Goal: Transaction & Acquisition: Purchase product/service

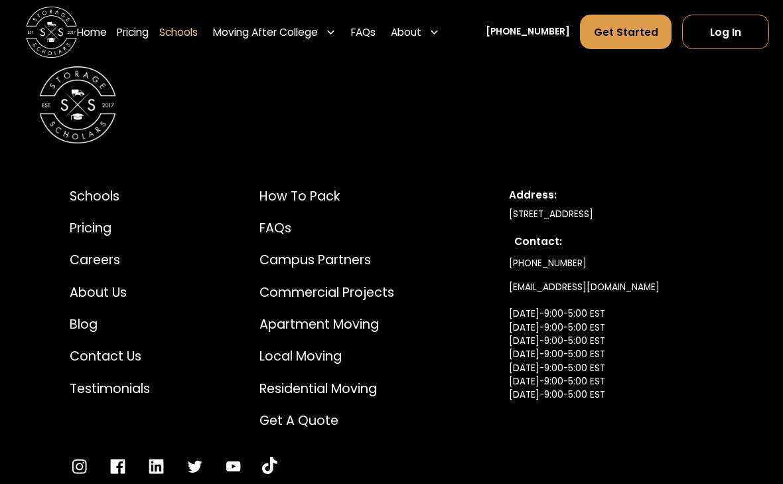
scroll to position [8428, 0]
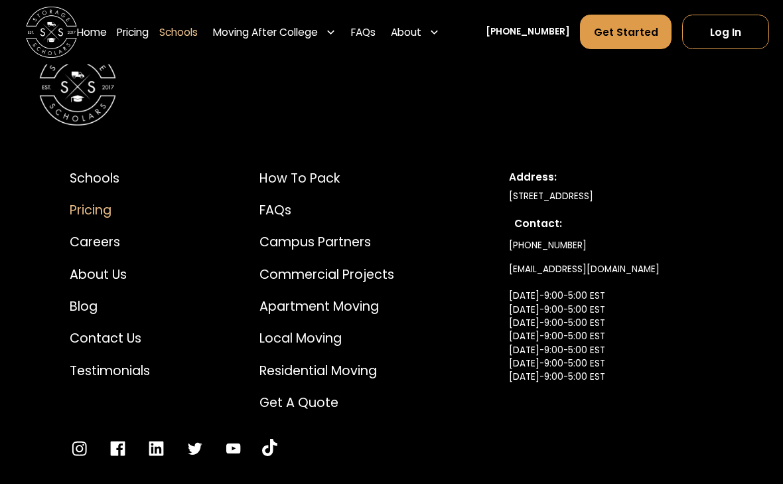
click at [87, 218] on div "Pricing" at bounding box center [110, 211] width 80 height 19
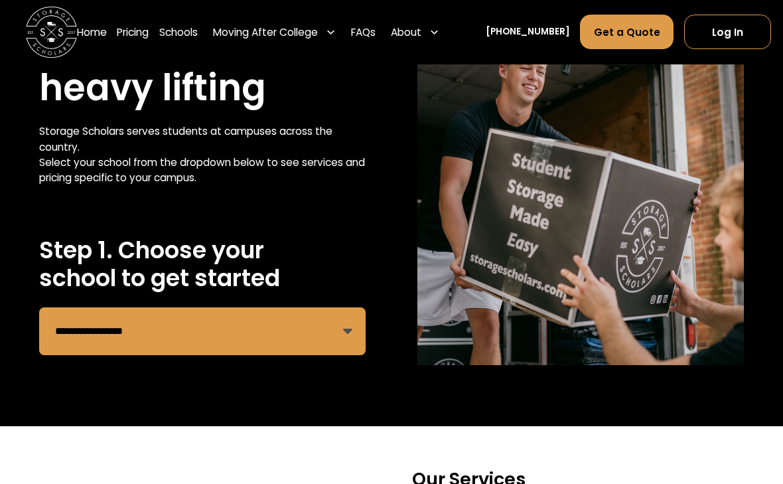
scroll to position [128, 0]
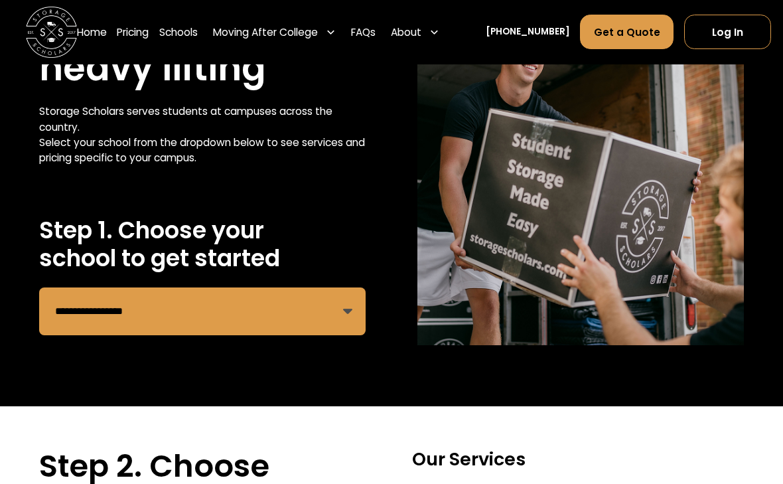
select select "**********"
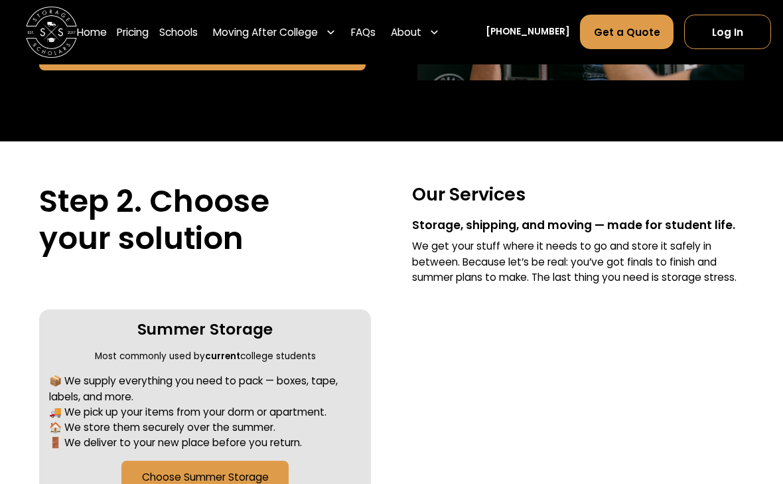
scroll to position [458, 0]
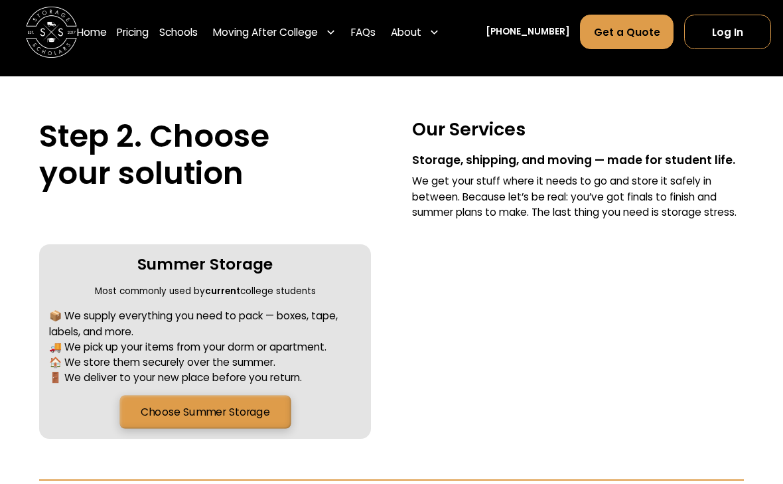
click at [216, 399] on link "Choose Summer Storage" at bounding box center [204, 411] width 171 height 33
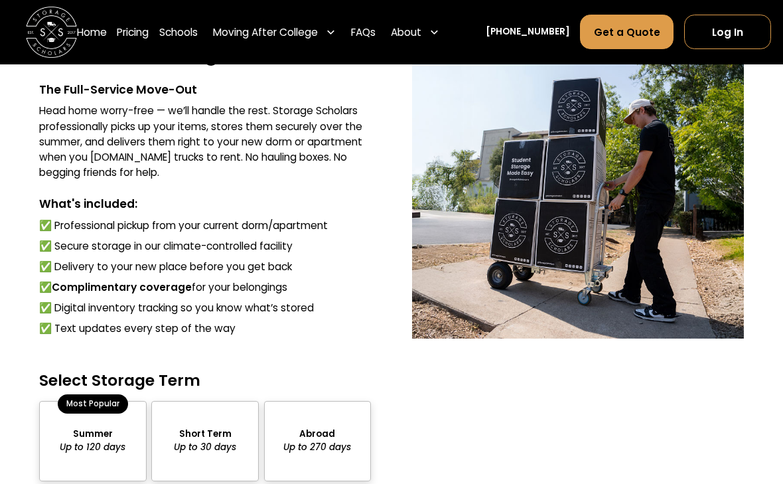
scroll to position [1025, 0]
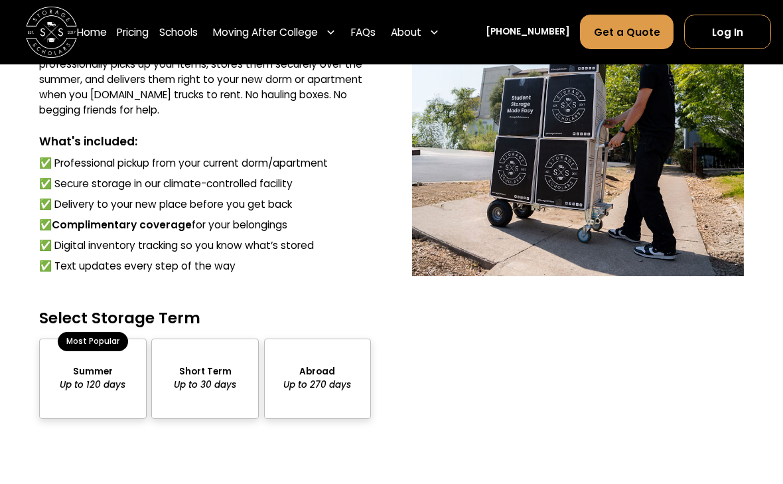
click at [97, 372] on div "package-pricing" at bounding box center [93, 379] width 108 height 80
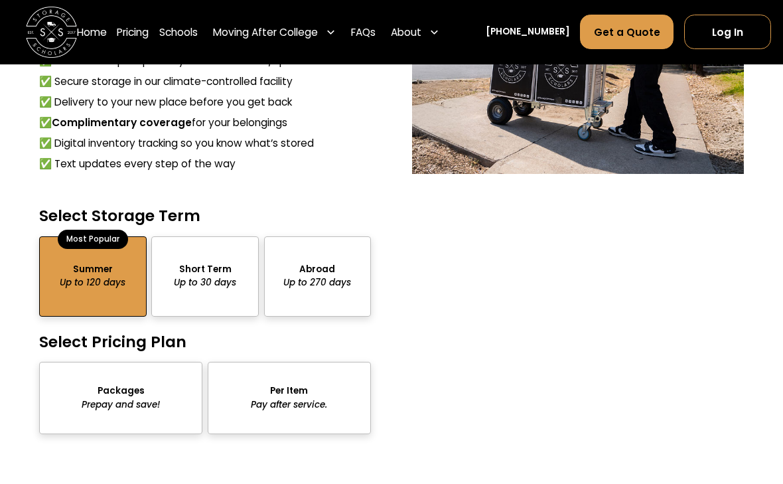
scroll to position [1162, 0]
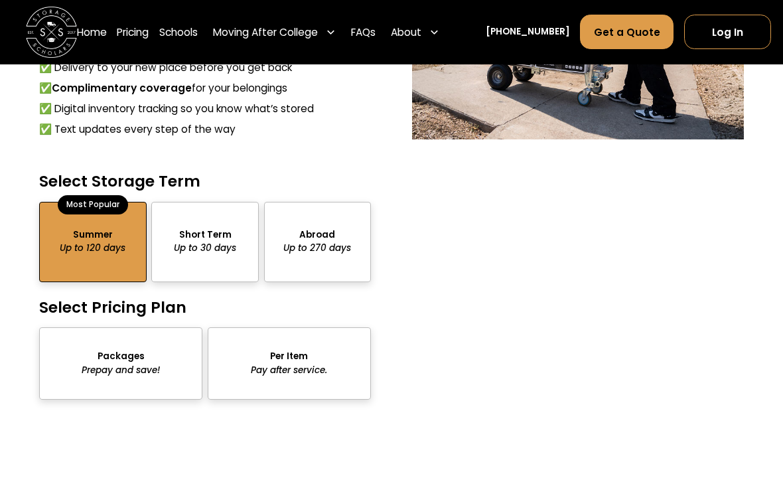
click at [120, 349] on div "package-pricing" at bounding box center [120, 363] width 163 height 72
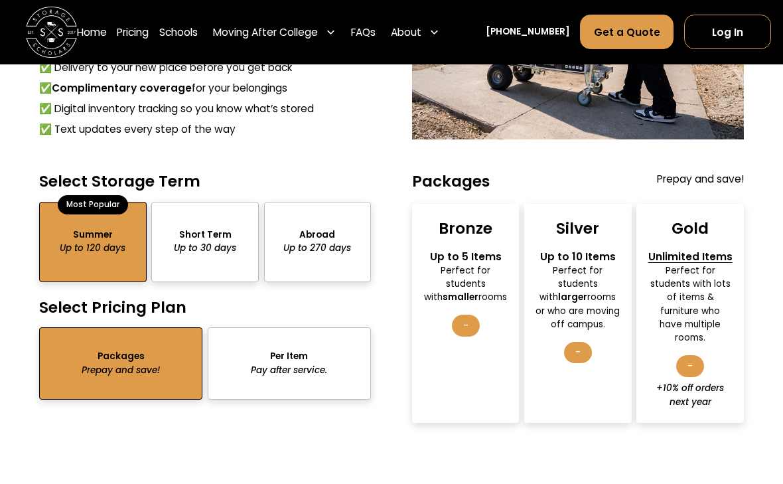
click at [591, 318] on div "Perfect for students with larger rooms or who are moving off campus." at bounding box center [578, 297] width 85 height 67
click at [580, 345] on div "-" at bounding box center [578, 352] width 28 height 21
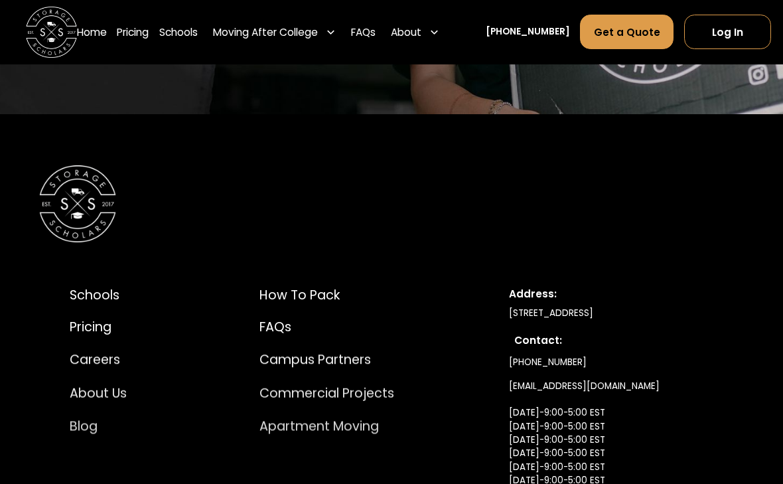
scroll to position [2517, 0]
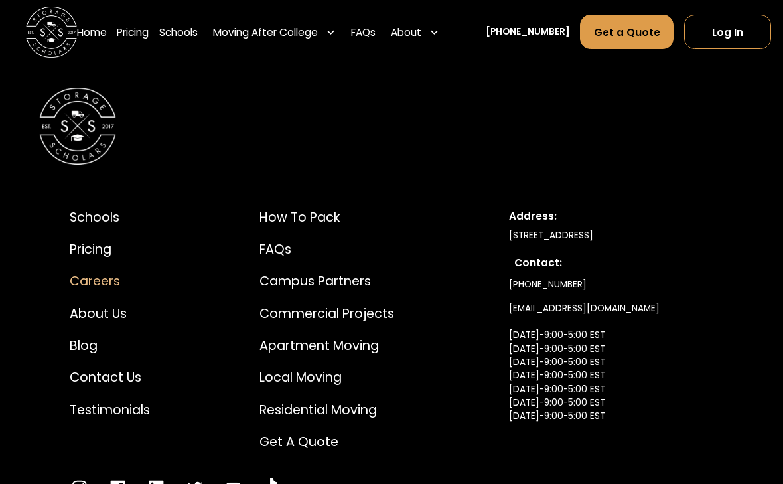
click at [98, 272] on div "Careers" at bounding box center [110, 281] width 80 height 19
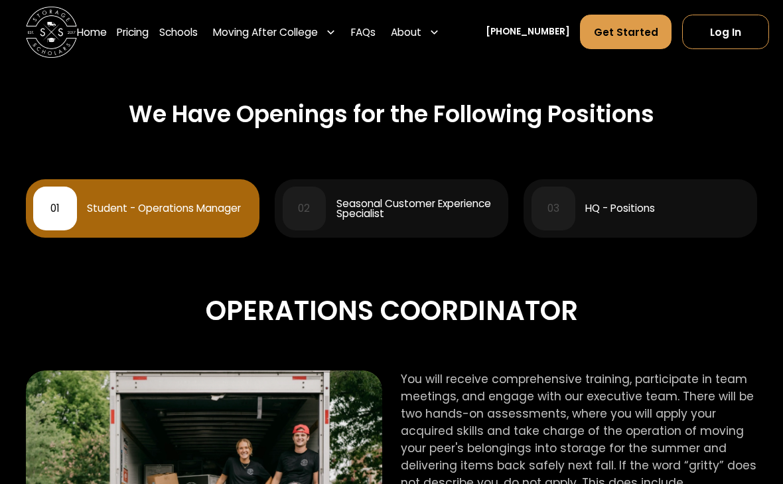
scroll to position [647, 0]
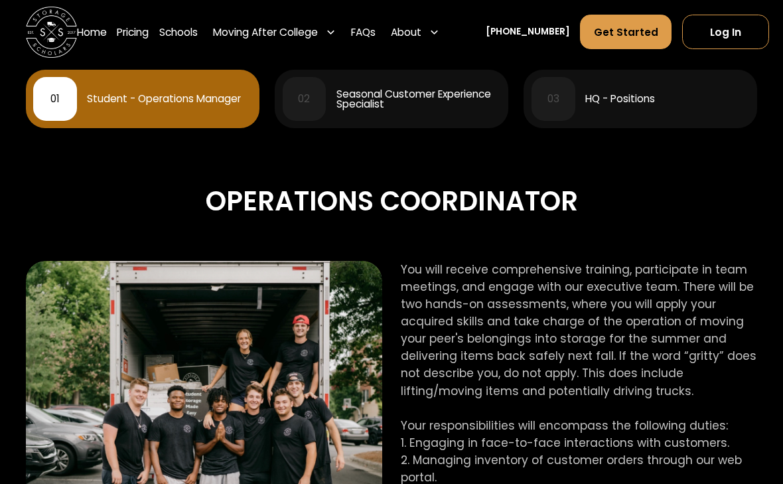
click at [555, 97] on div "03" at bounding box center [554, 99] width 12 height 10
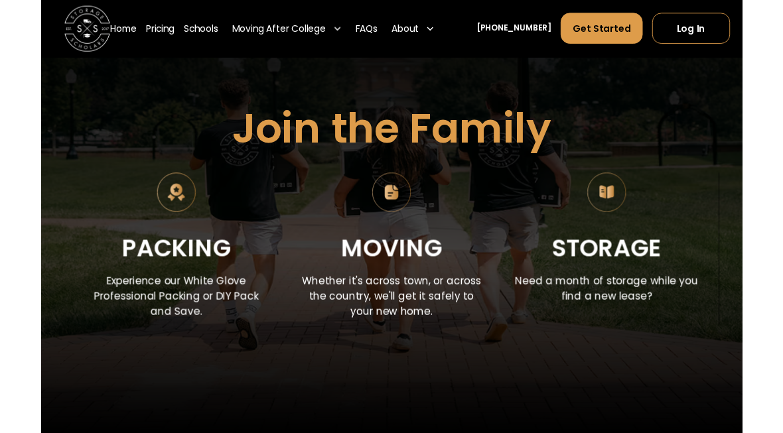
scroll to position [0, 0]
